Goal: Navigation & Orientation: Understand site structure

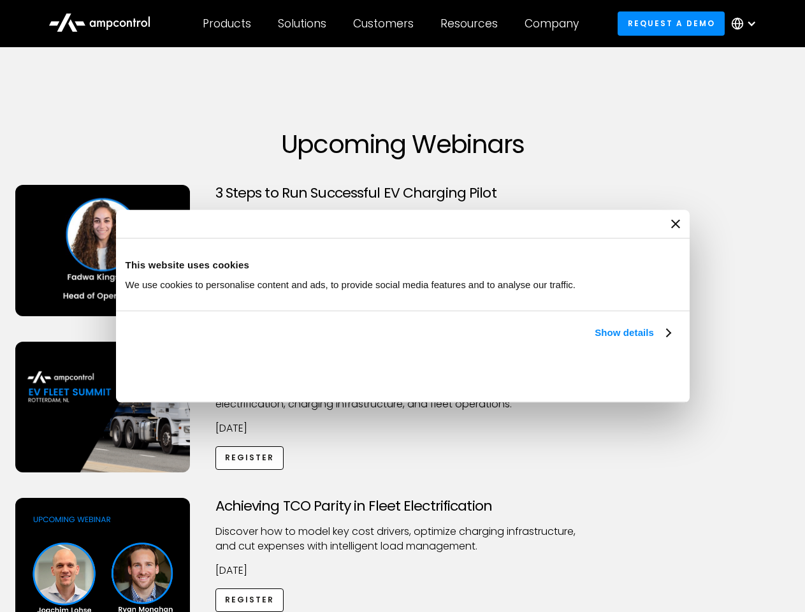
click at [595, 340] on link "Show details" at bounding box center [632, 332] width 75 height 15
click at [0, 0] on ul "Necessary 27 Necessary cookies help make a website usable by enabling basic fun…" at bounding box center [0, 0] width 0 height 0
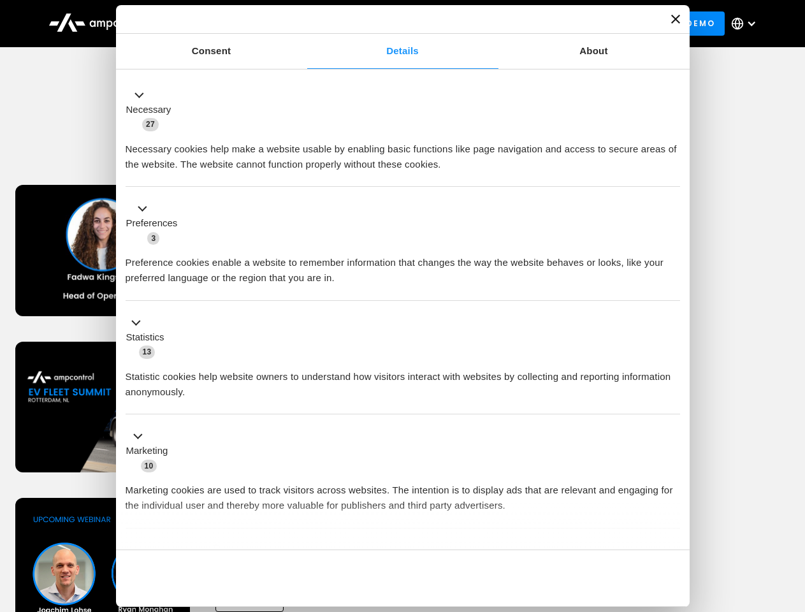
click at [791, 514] on div "Achieving TCO Parity in Fleet Electrification Discover how to model key cost dr…" at bounding box center [403, 598] width 800 height 200
click at [392, 24] on div "Customers" at bounding box center [383, 24] width 61 height 14
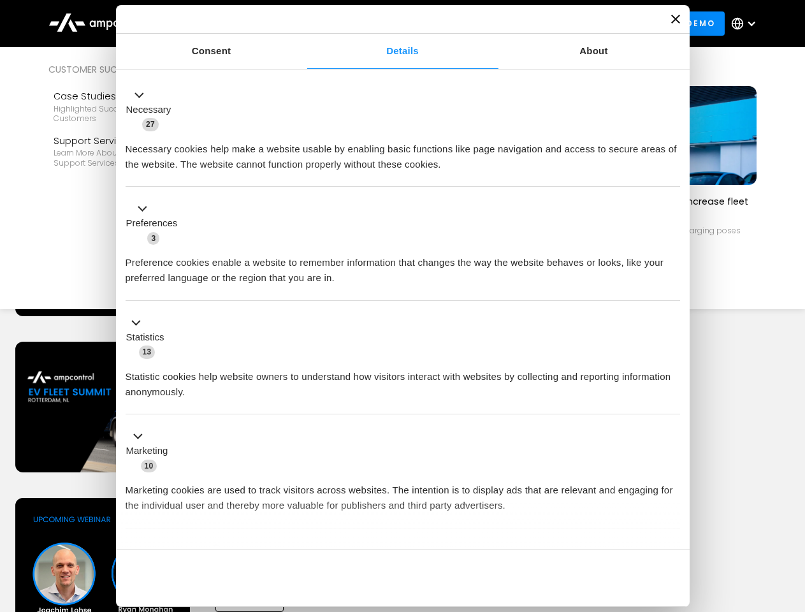
click at [226, 24] on div "Products" at bounding box center [227, 24] width 48 height 14
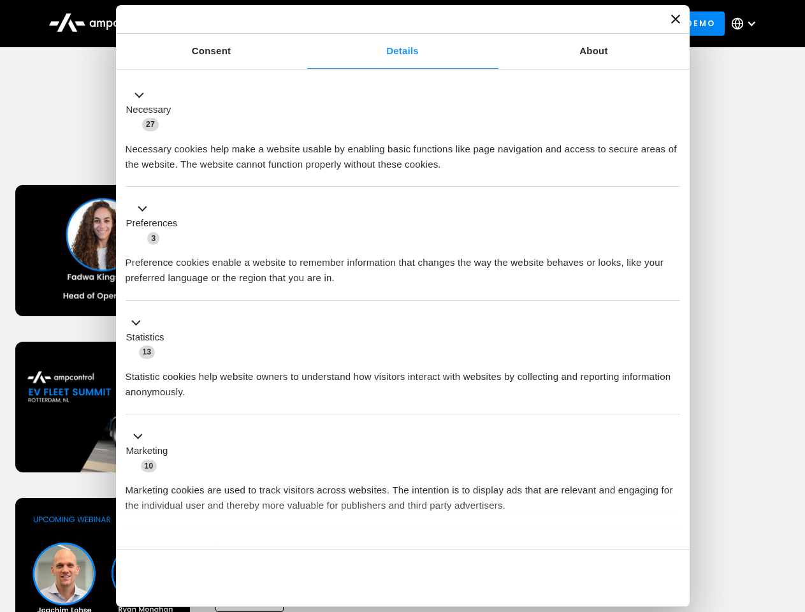
click at [303, 24] on div "Solutions" at bounding box center [302, 24] width 48 height 14
click at [386, 24] on div "Customers" at bounding box center [383, 24] width 61 height 14
click at [472, 24] on div "Resources" at bounding box center [468, 24] width 57 height 14
click at [556, 24] on div "Company" at bounding box center [551, 24] width 54 height 14
click at [747, 24] on div at bounding box center [751, 23] width 10 height 10
